Goal: Navigation & Orientation: Understand site structure

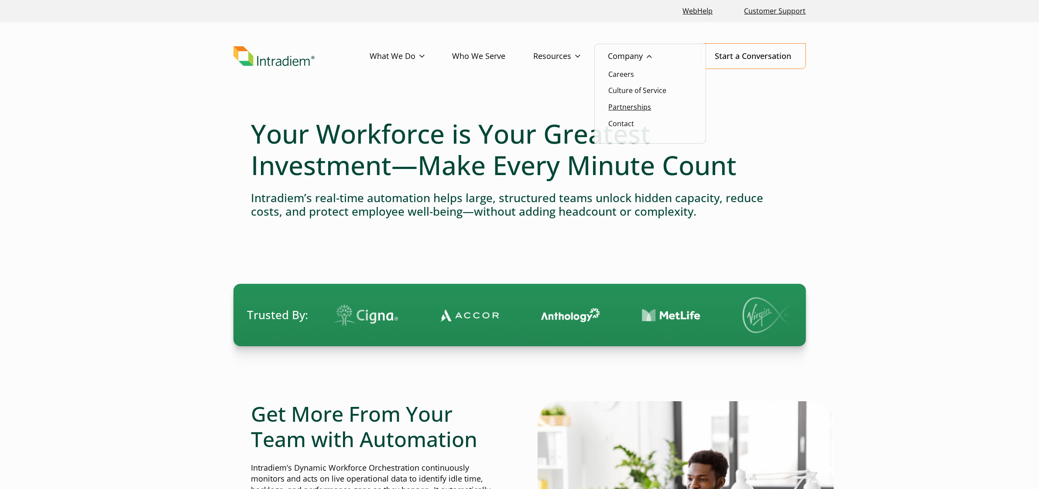
click at [631, 108] on link "Partnerships" at bounding box center [629, 107] width 43 height 10
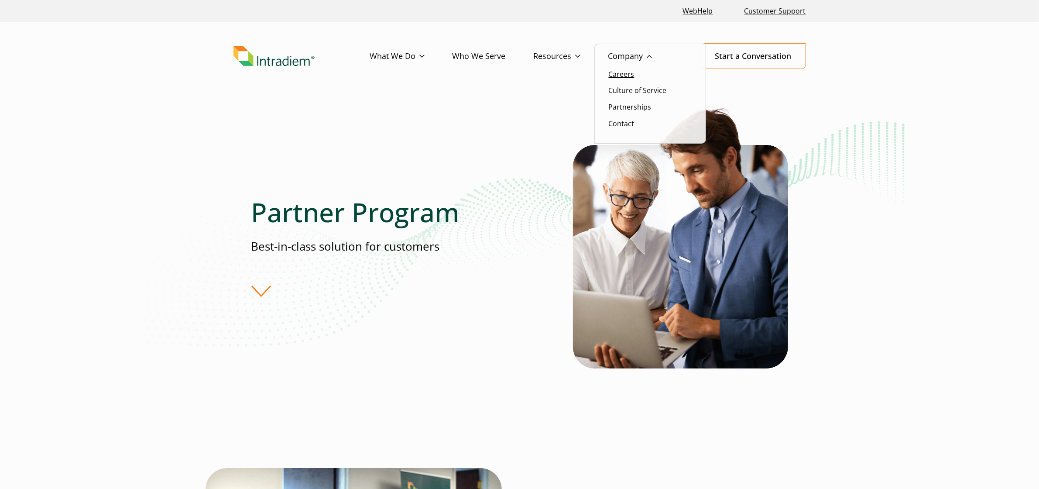
click at [622, 77] on link "Careers" at bounding box center [621, 74] width 26 height 10
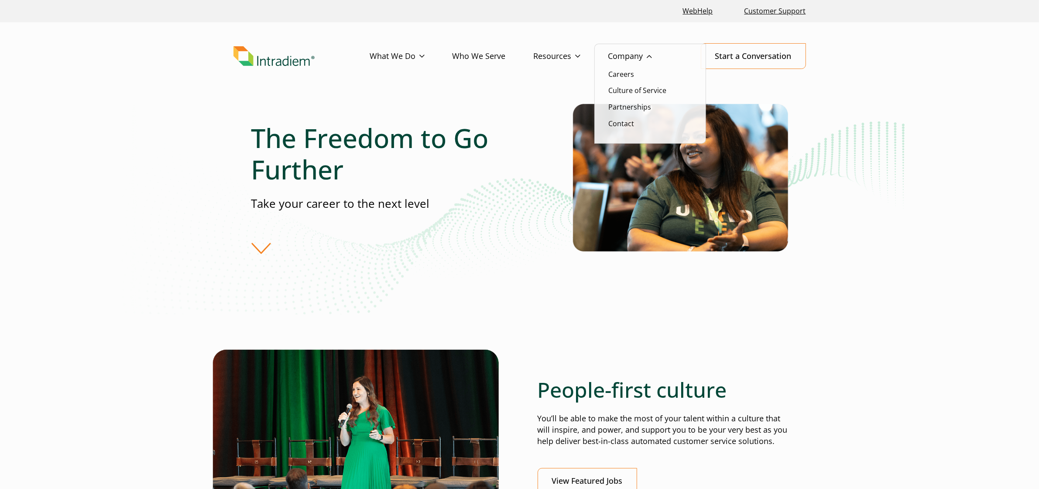
click at [635, 54] on link "Company" at bounding box center [644, 56] width 72 height 25
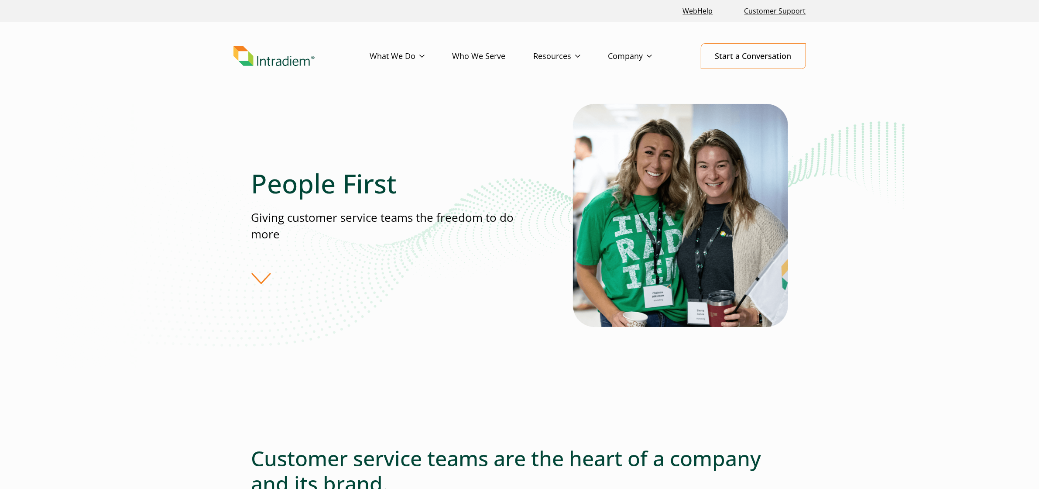
click at [300, 63] on img "Link to homepage of Intradiem" at bounding box center [273, 56] width 81 height 20
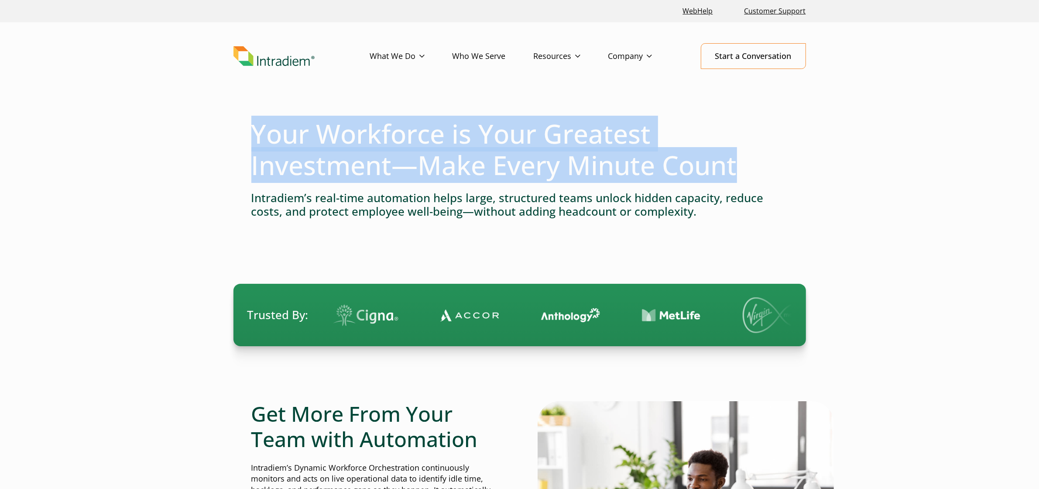
drag, startPoint x: 743, startPoint y: 167, endPoint x: 254, endPoint y: 143, distance: 489.1
click at [254, 143] on h1 "Your Workforce is Your Greatest Investment—Make Every Minute Count" at bounding box center [519, 149] width 537 height 63
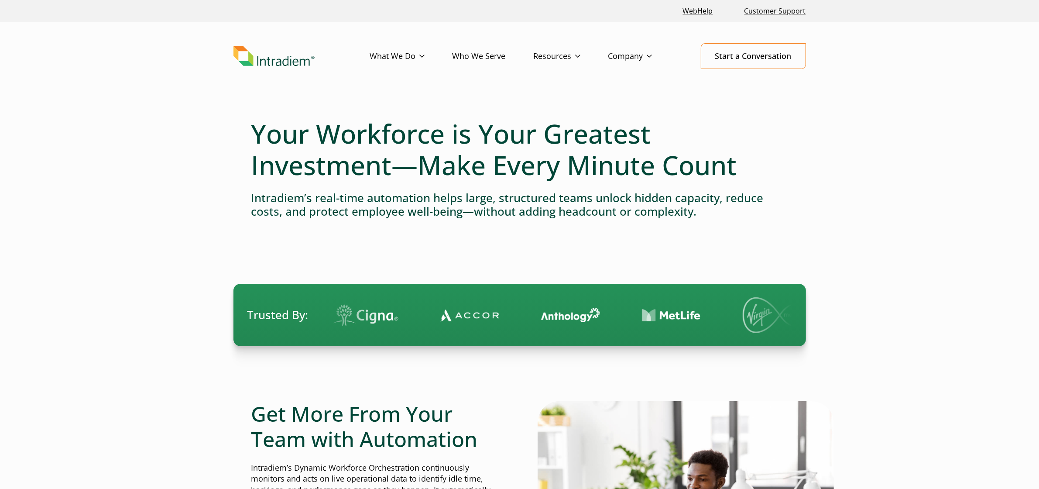
click at [711, 215] on h4 "Intradiem’s real-time automation helps large, structured teams unlock hidden ca…" at bounding box center [519, 204] width 537 height 27
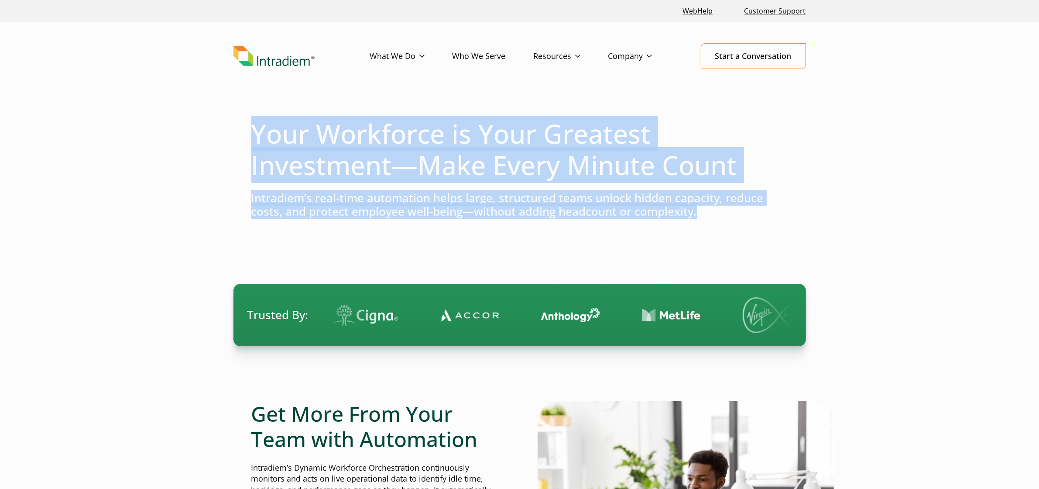
drag, startPoint x: 714, startPoint y: 214, endPoint x: 236, endPoint y: 142, distance: 482.9
copy div "Your Workforce is Your Greatest Investment—Make Every Minute Count Intradiem’s …"
